Goal: Transaction & Acquisition: Obtain resource

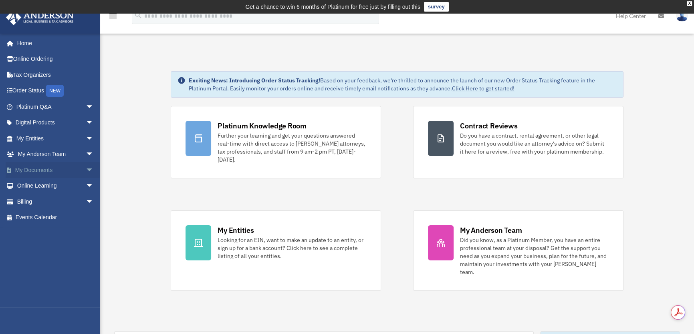
click at [86, 169] on span "arrow_drop_down" at bounding box center [94, 170] width 16 height 16
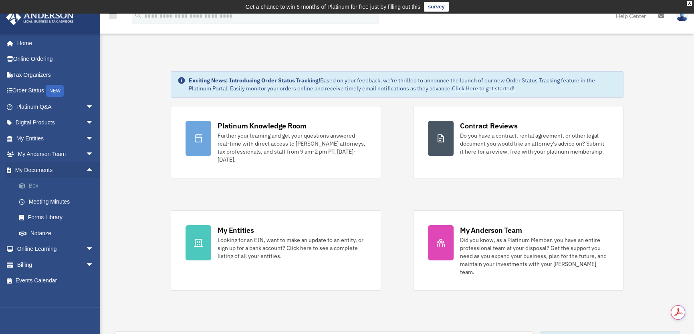
click at [58, 182] on link "Box" at bounding box center [58, 186] width 95 height 16
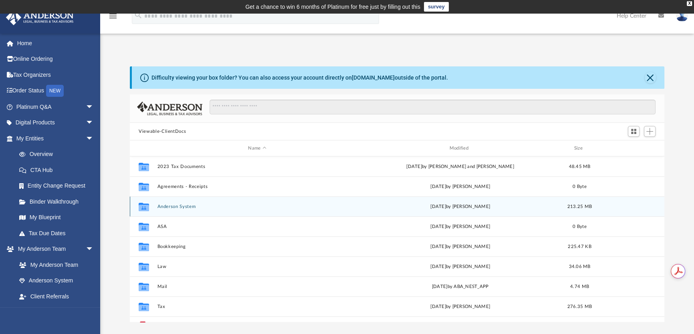
scroll to position [176, 529]
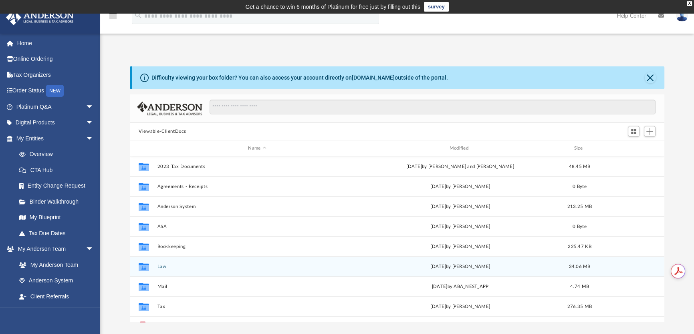
click at [175, 262] on div "Collaborated Folder Law Tue Aug 26 2025 by Mya Ford 34.06 MB" at bounding box center [397, 267] width 534 height 20
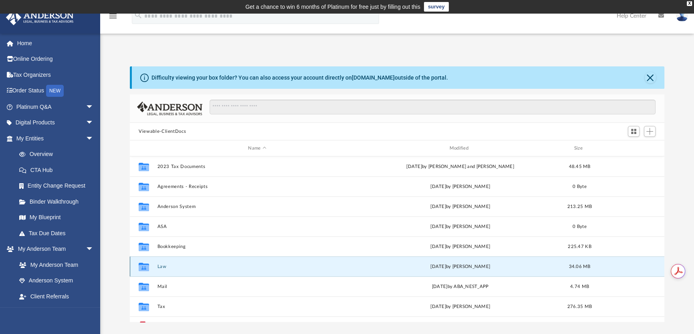
click at [159, 266] on button "Law" at bounding box center [256, 266] width 199 height 5
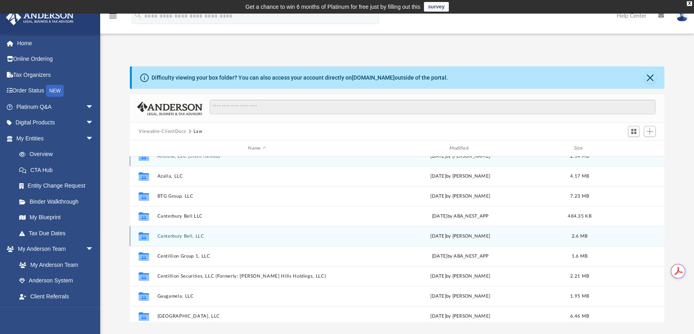
scroll to position [36, 0]
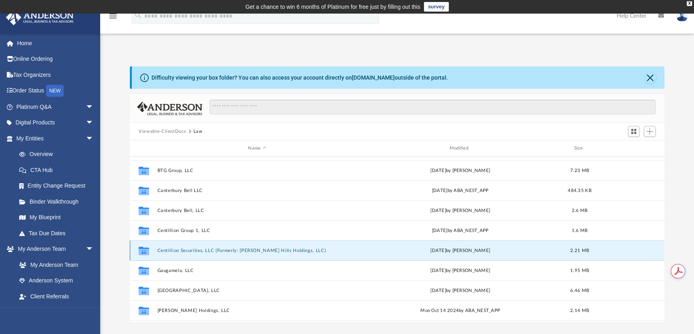
click at [180, 249] on button "Centillion Securities, LLC (Formerly: Hendrick Hills Holdings, LLC)" at bounding box center [256, 250] width 199 height 5
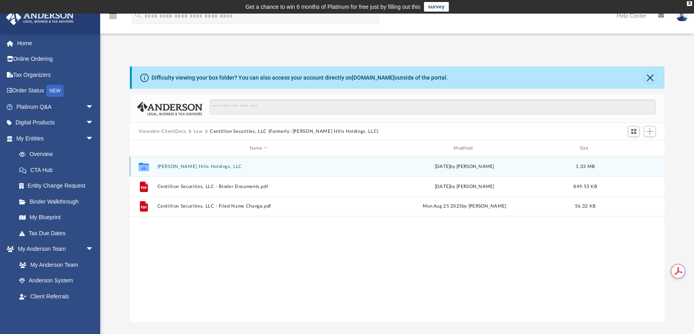
scroll to position [0, 0]
click at [179, 166] on button "Hendrick Hills Holdings, LLC" at bounding box center [258, 166] width 202 height 5
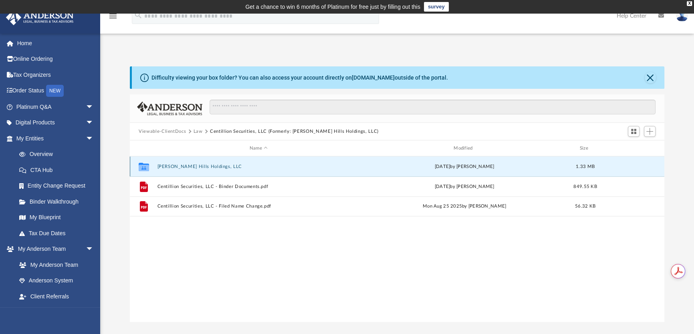
click at [179, 166] on button "Hendrick Hills Holdings, LLC" at bounding box center [258, 166] width 202 height 5
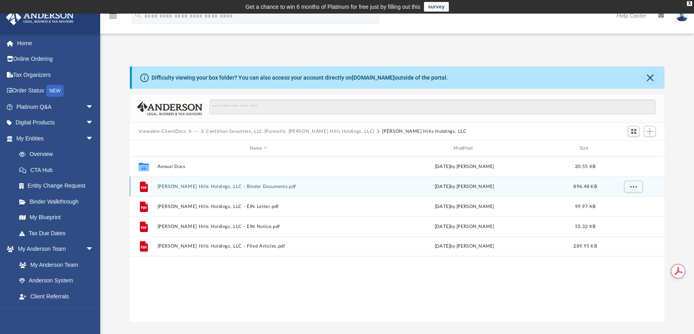
click at [199, 187] on button "Hendrick Hills Holdings, LLC - Binder Documents.pdf" at bounding box center [258, 186] width 202 height 5
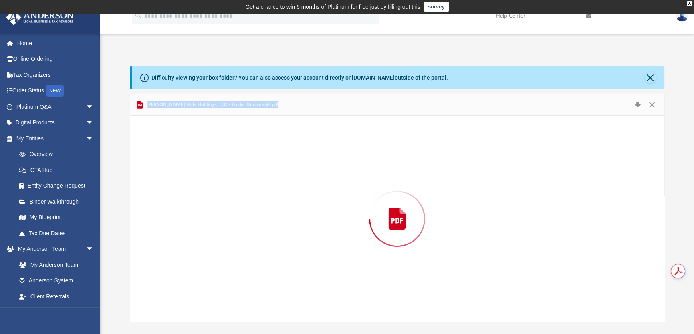
click at [199, 187] on div "Preview" at bounding box center [397, 219] width 534 height 207
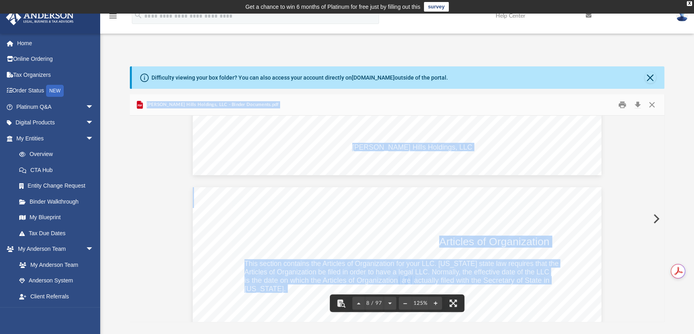
scroll to position [3896, 0]
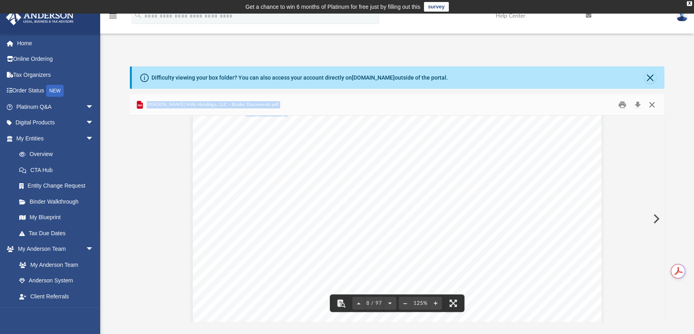
click at [652, 104] on button "Close" at bounding box center [651, 105] width 14 height 12
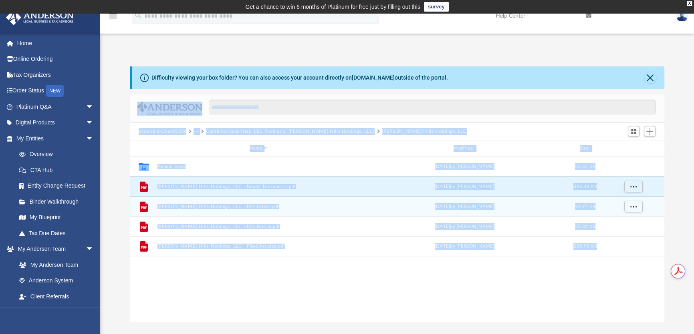
click at [227, 208] on button "Hendrick Hills Holdings, LLC - EIN Letter.pdf" at bounding box center [258, 206] width 202 height 5
